Goal: Task Accomplishment & Management: Use online tool/utility

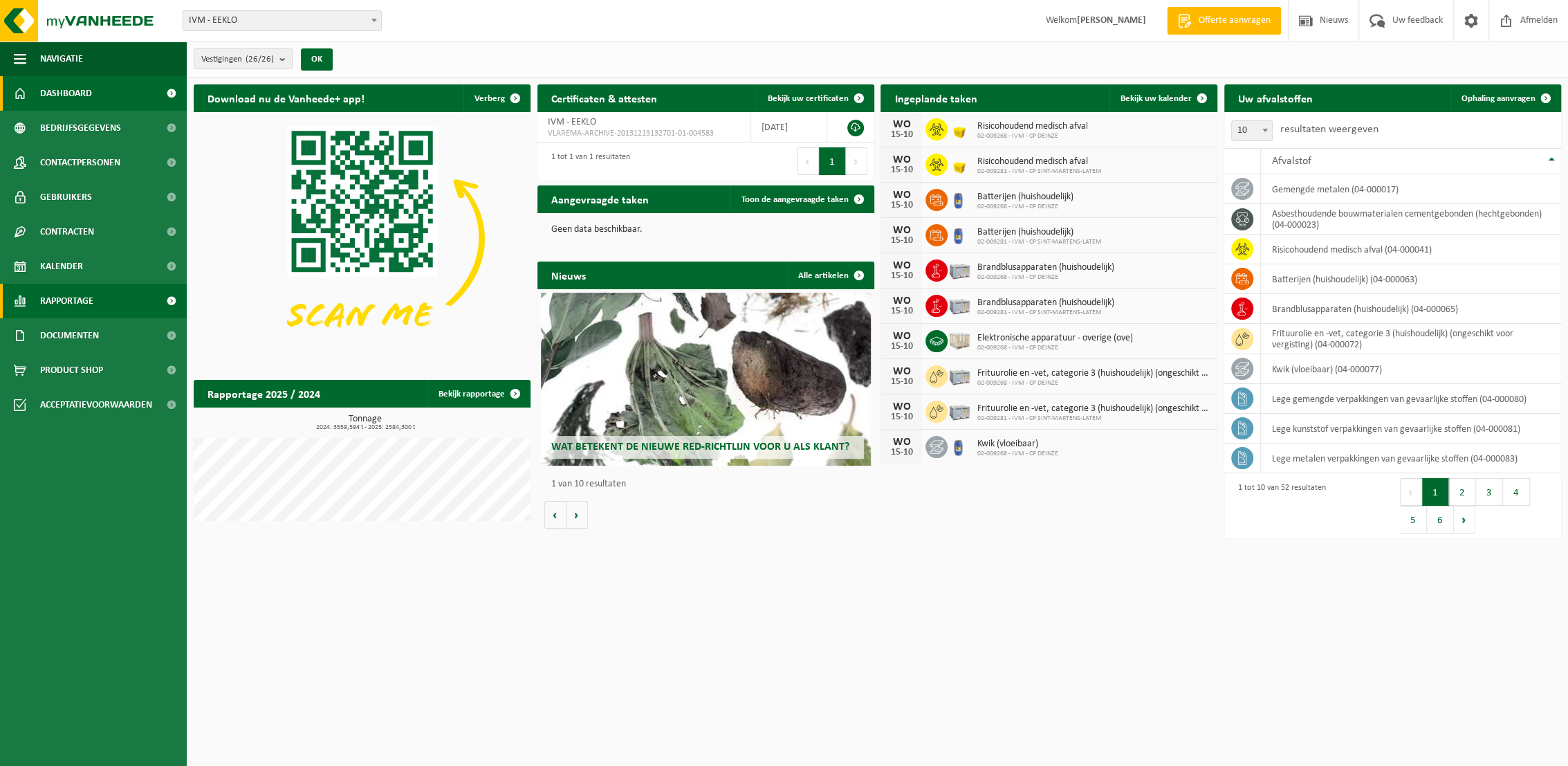
click at [65, 301] on span "Rapportage" at bounding box center [66, 301] width 53 height 35
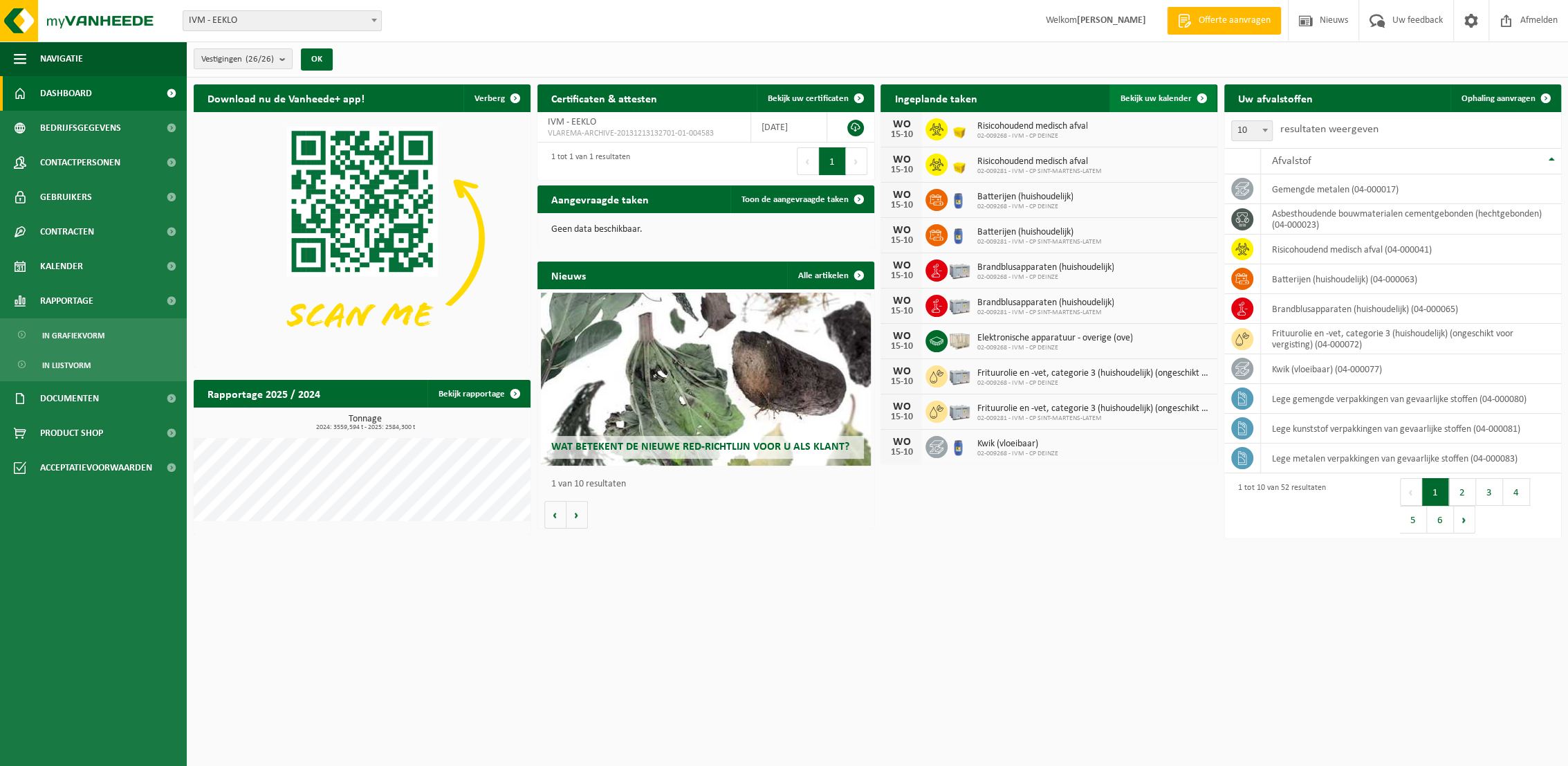
click at [1134, 101] on span "Bekijk uw kalender" at bounding box center [1156, 98] width 71 height 9
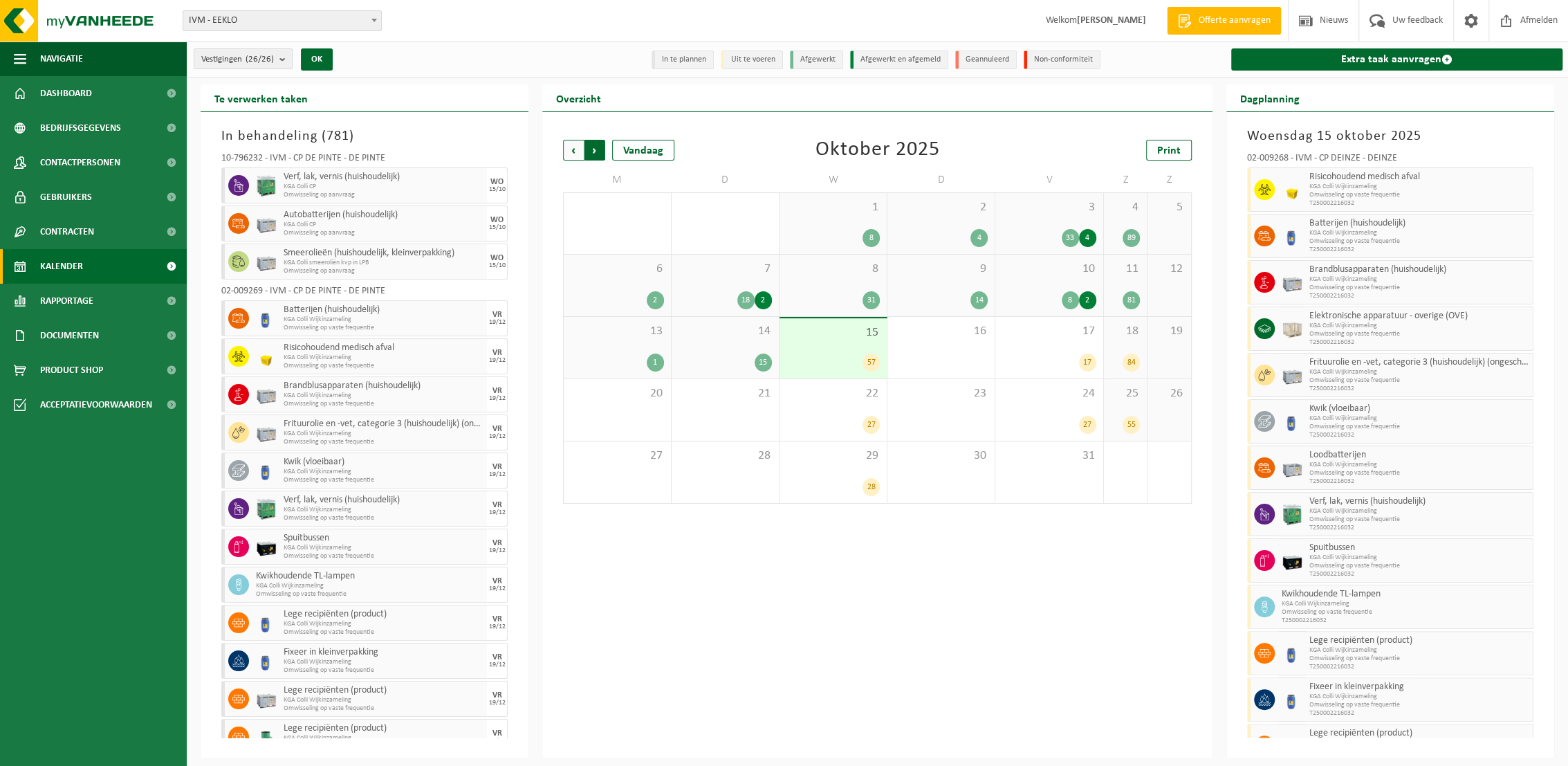
click at [574, 153] on span "Vorige" at bounding box center [573, 150] width 21 height 21
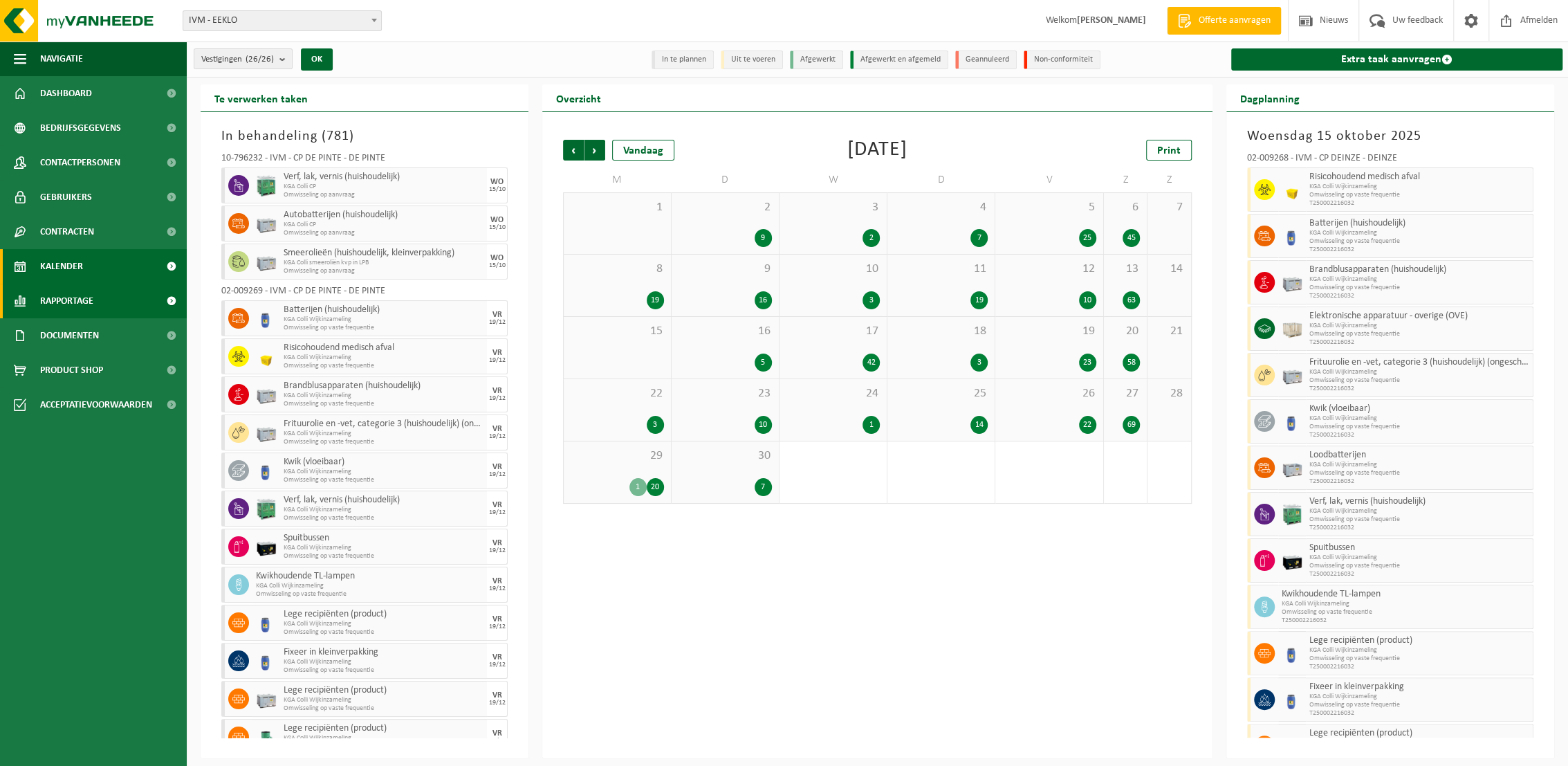
click at [76, 304] on span "Rapportage" at bounding box center [66, 301] width 53 height 35
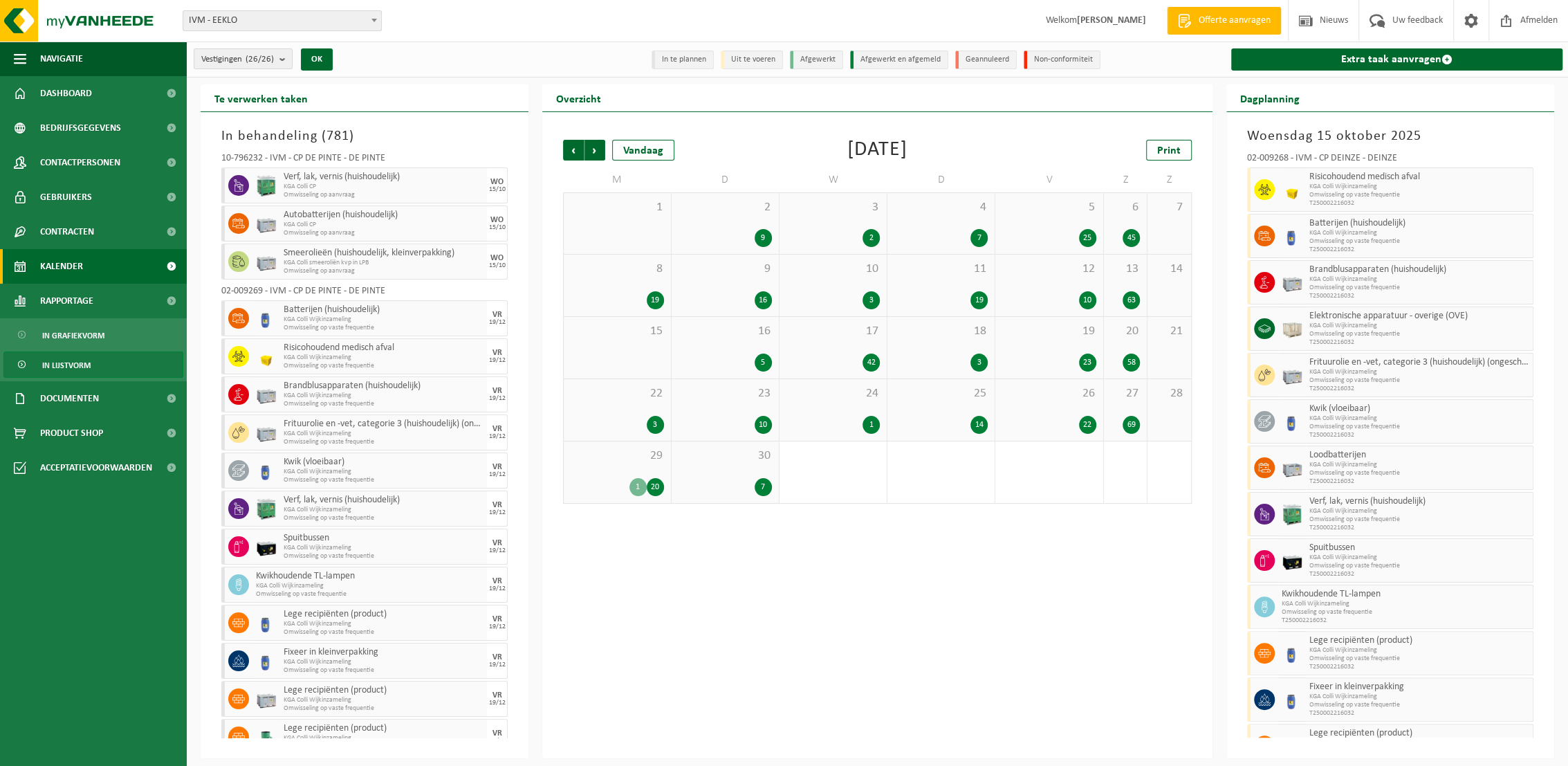
click at [56, 366] on span "In lijstvorm" at bounding box center [66, 366] width 48 height 27
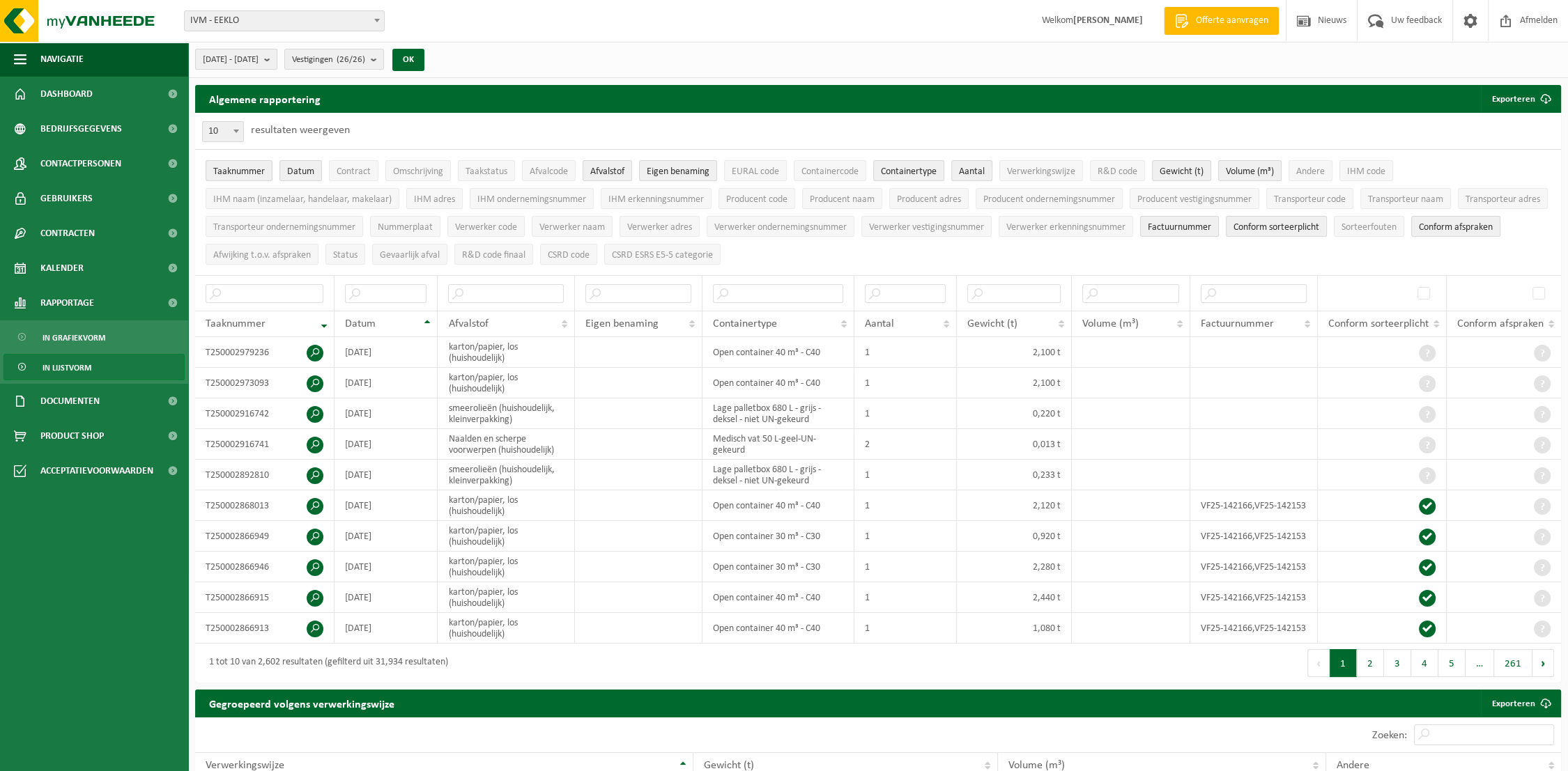
click at [259, 62] on span "2025-05-01 - 2025-10-15" at bounding box center [230, 59] width 56 height 21
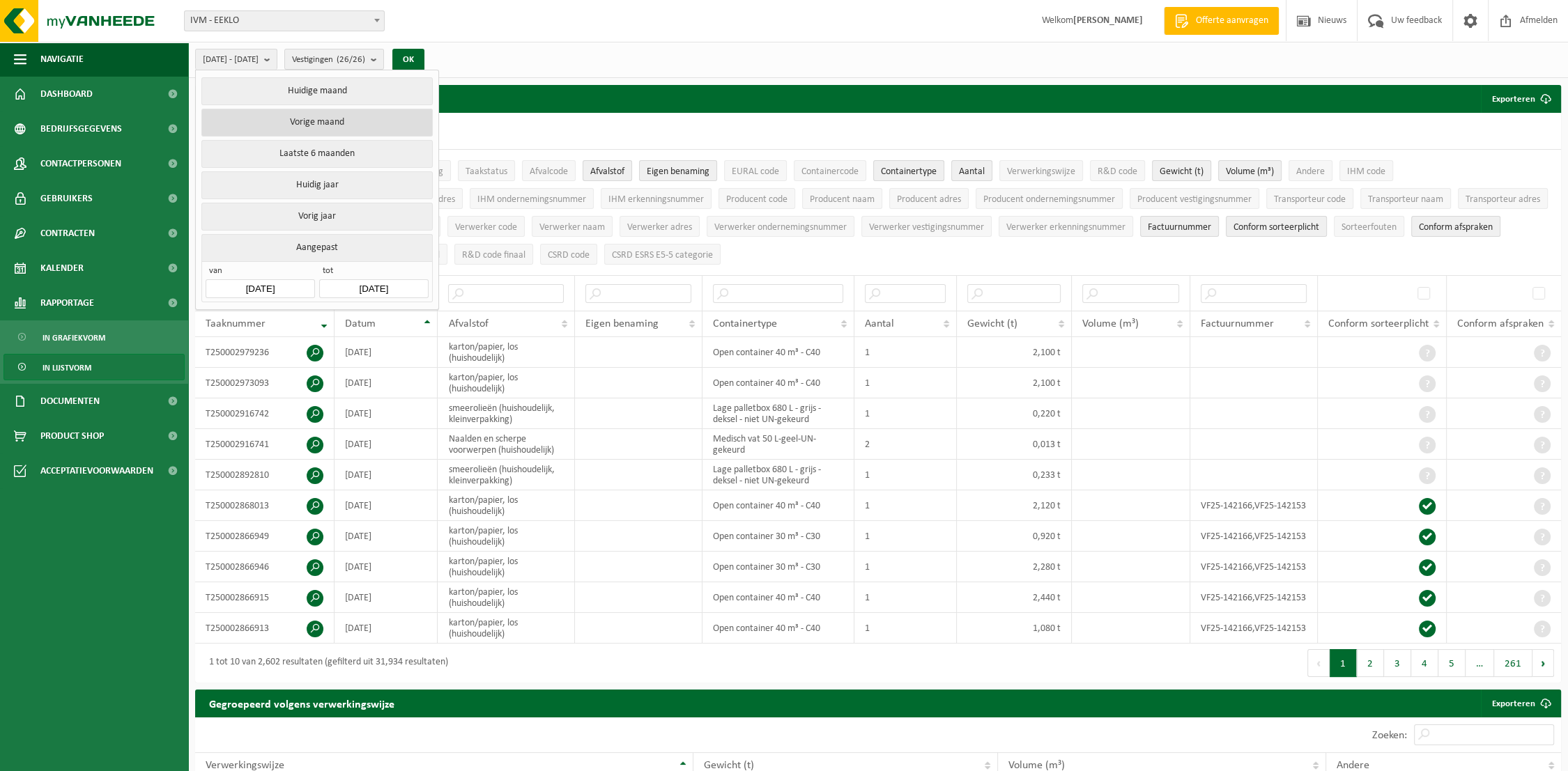
click at [315, 122] on button "Vorige maand" at bounding box center [317, 122] width 231 height 28
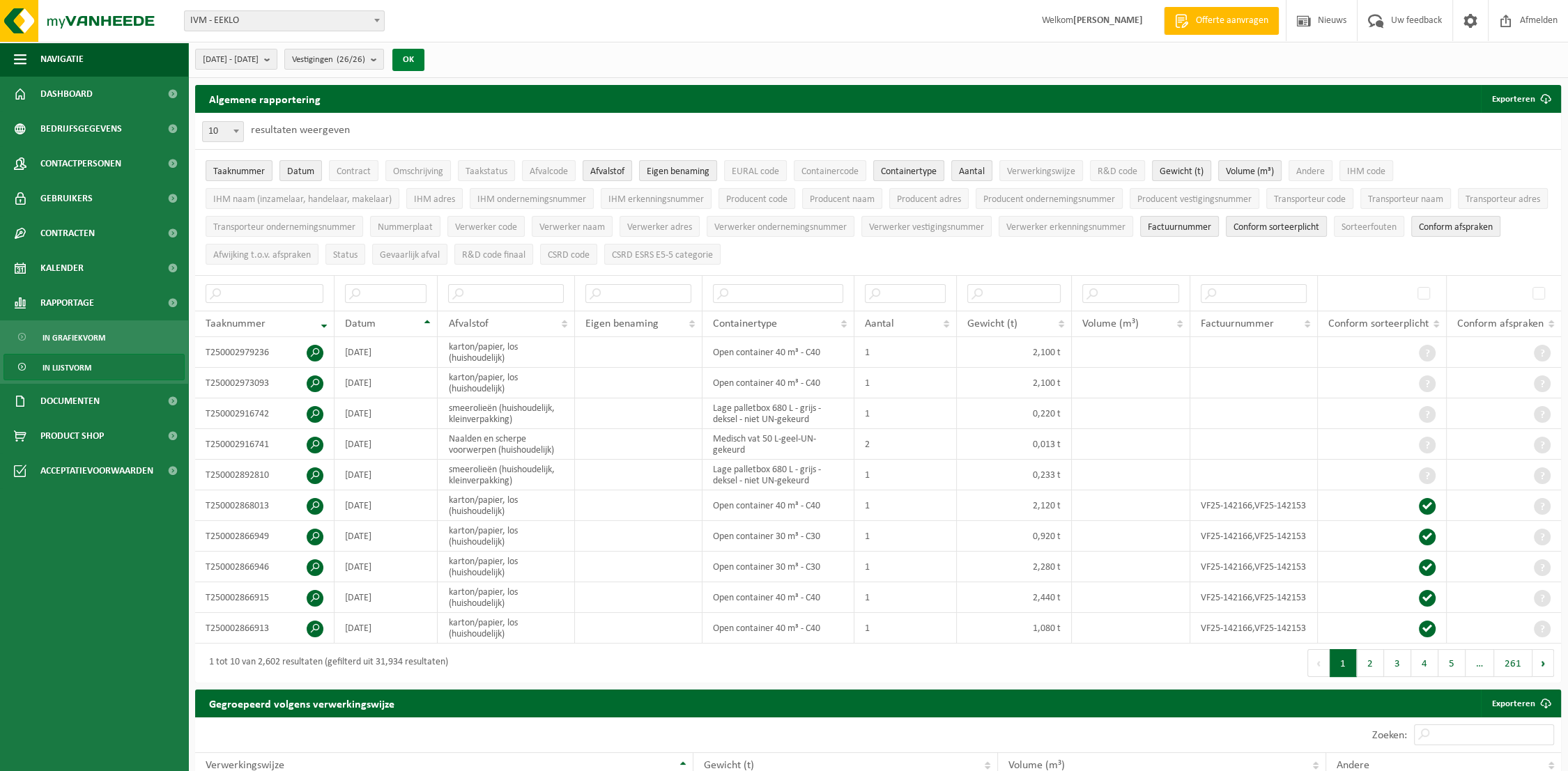
click at [424, 60] on button "OK" at bounding box center [408, 59] width 32 height 23
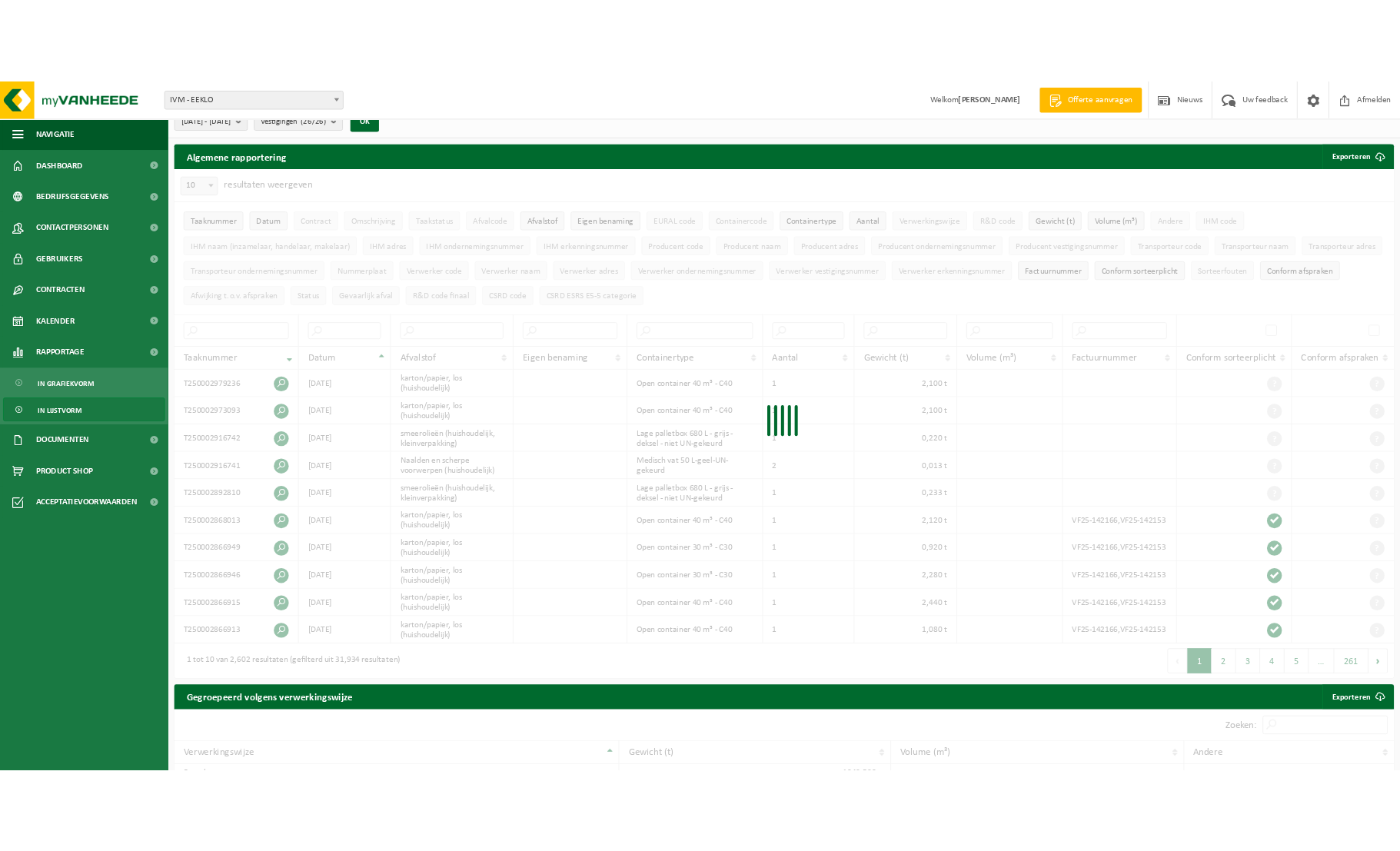
scroll to position [20, 0]
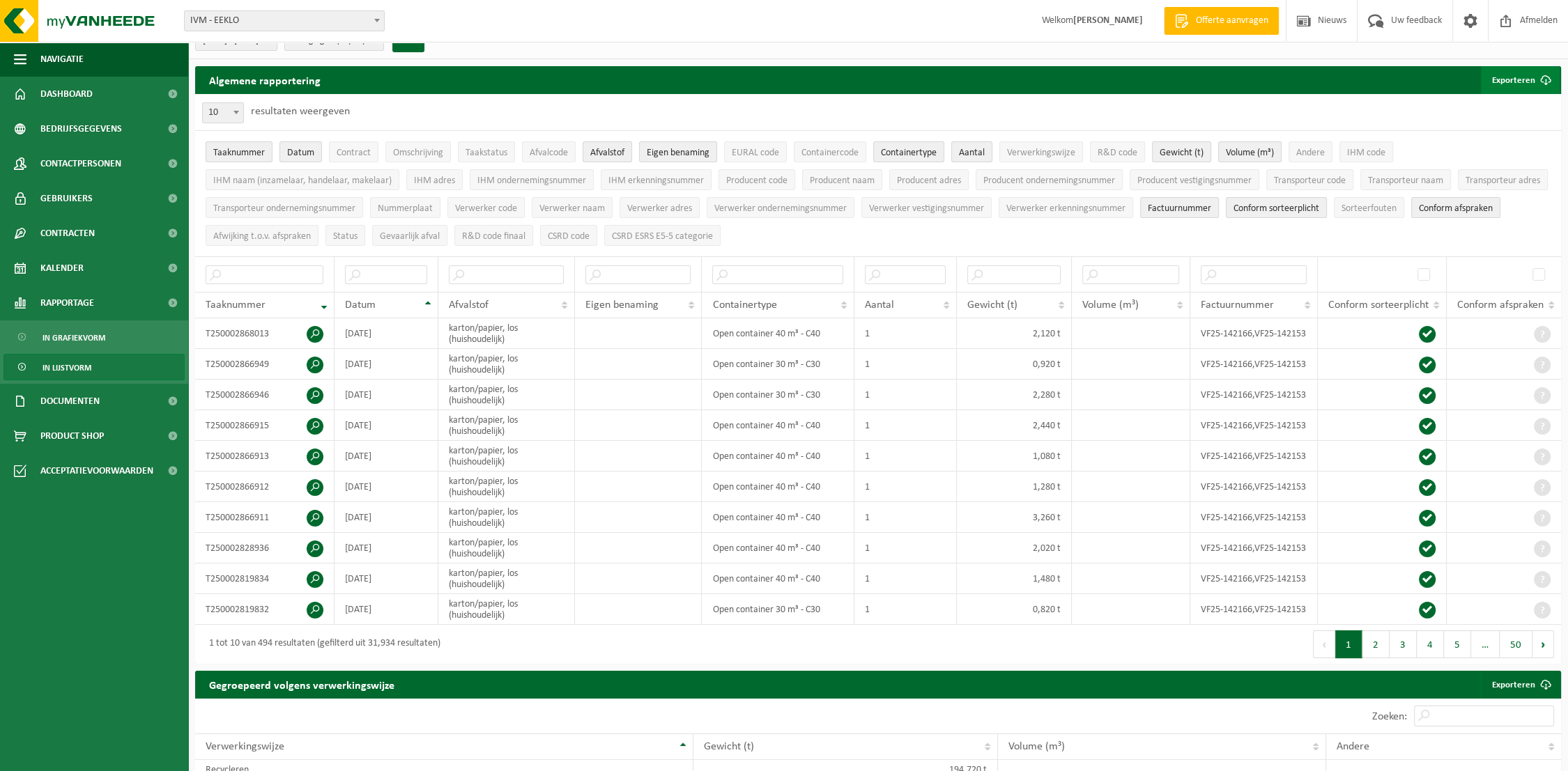
click at [1518, 81] on button "Exporteren" at bounding box center [1519, 79] width 79 height 28
click at [1505, 135] on link "Alle beschikbare kolommen" at bounding box center [1495, 135] width 126 height 28
